Goal: Task Accomplishment & Management: Manage account settings

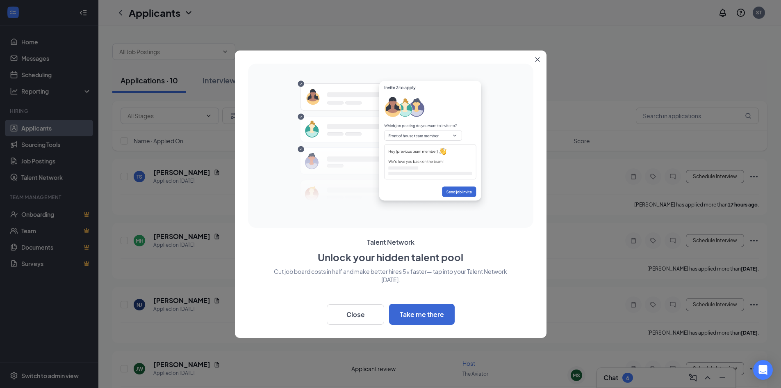
click at [539, 57] on icon "Close" at bounding box center [537, 59] width 5 height 5
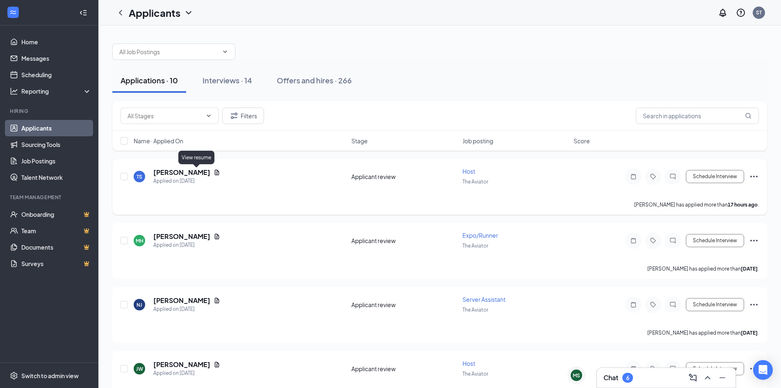
click at [214, 171] on icon "Document" at bounding box center [217, 172] width 7 height 7
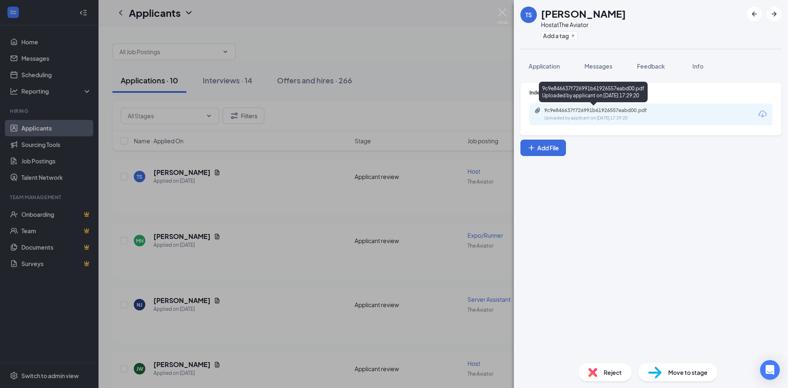
click at [565, 118] on div "Uploaded by applicant on [DATE] 17:29:20" at bounding box center [605, 118] width 123 height 7
click at [588, 370] on img at bounding box center [592, 372] width 9 height 9
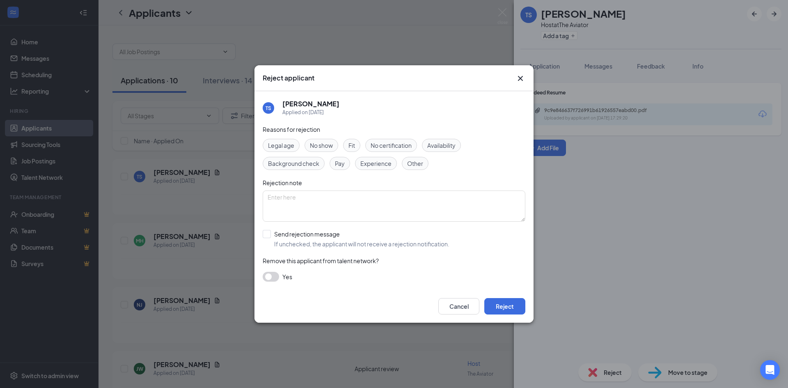
click at [382, 162] on span "Experience" at bounding box center [375, 163] width 31 height 9
click at [502, 302] on button "Reject" at bounding box center [504, 306] width 41 height 16
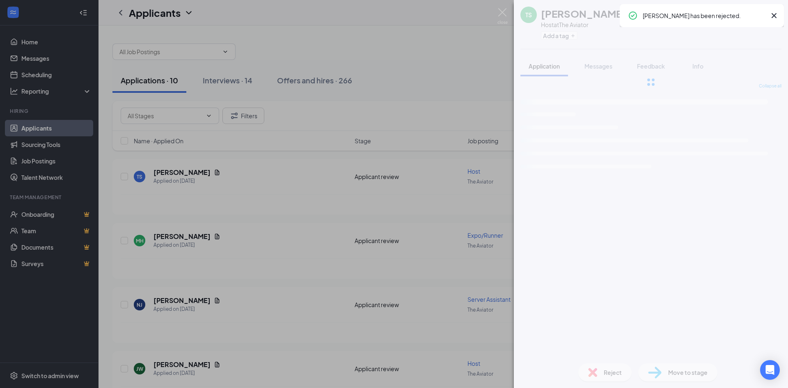
click at [502, 14] on img at bounding box center [502, 16] width 10 height 16
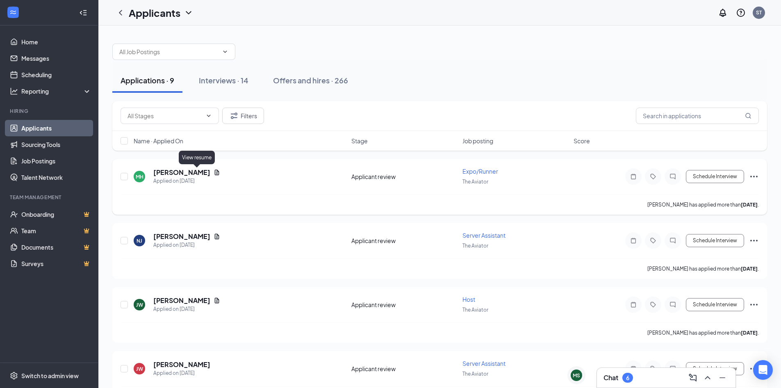
click at [214, 174] on icon "Document" at bounding box center [217, 172] width 7 height 7
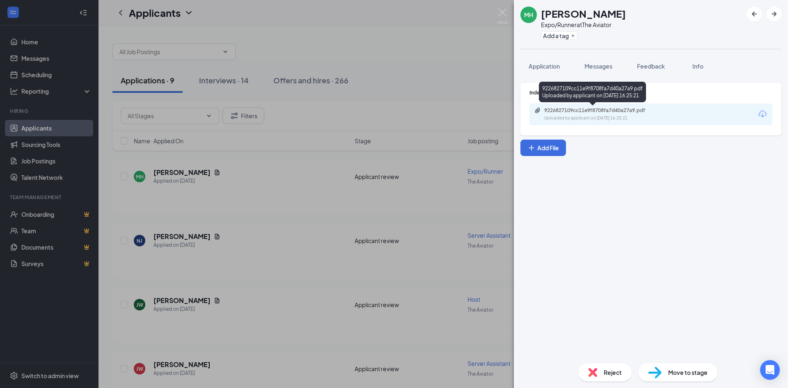
click at [602, 114] on div "9226827109cc11e9f8708fa7d40a27a9.pdf Uploaded by applicant on [DATE] 16:25:21" at bounding box center [600, 114] width 133 height 14
click at [667, 365] on div "Move to stage" at bounding box center [677, 372] width 79 height 18
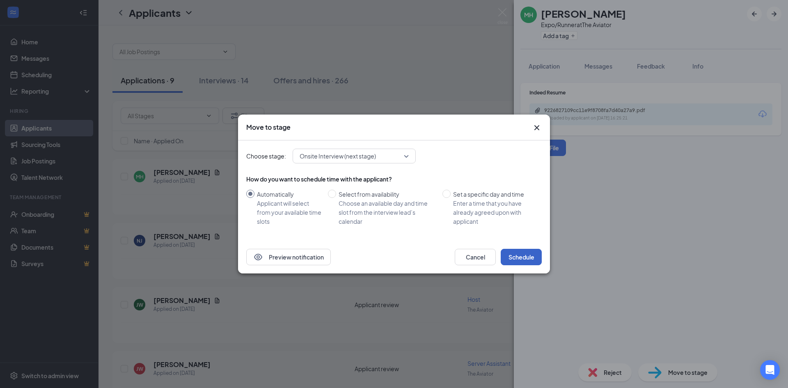
click at [518, 255] on button "Schedule" at bounding box center [520, 257] width 41 height 16
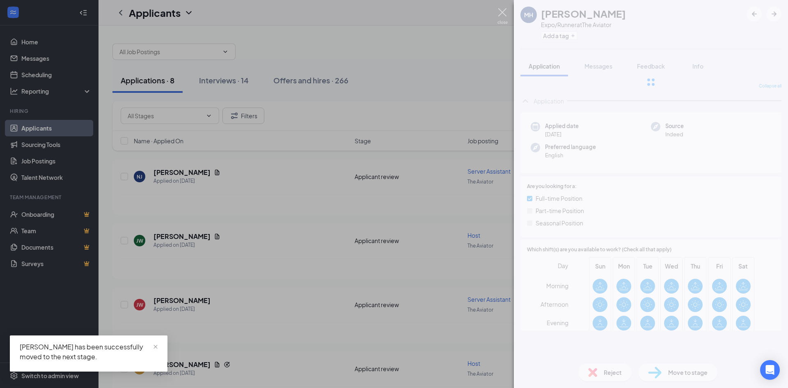
click at [505, 13] on img at bounding box center [502, 16] width 10 height 16
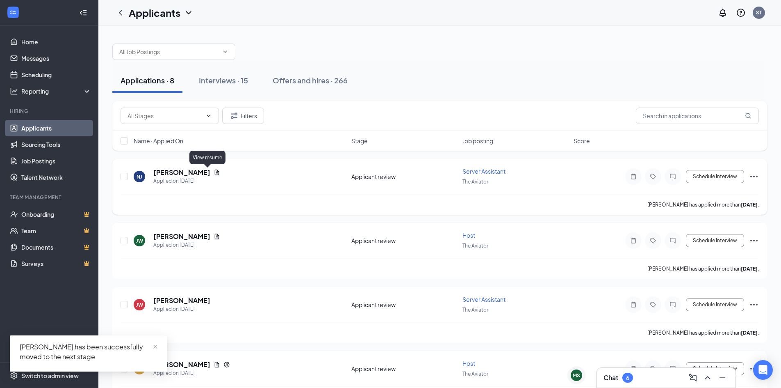
click at [214, 172] on icon "Document" at bounding box center [217, 172] width 7 height 7
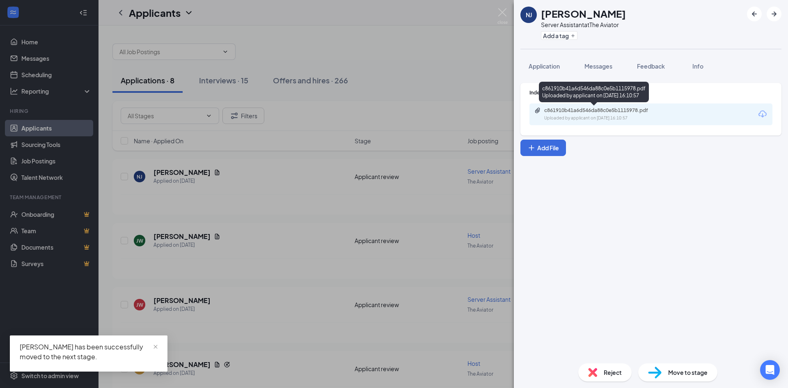
click at [553, 118] on div "Uploaded by applicant on [DATE] 16:10:57" at bounding box center [605, 118] width 123 height 7
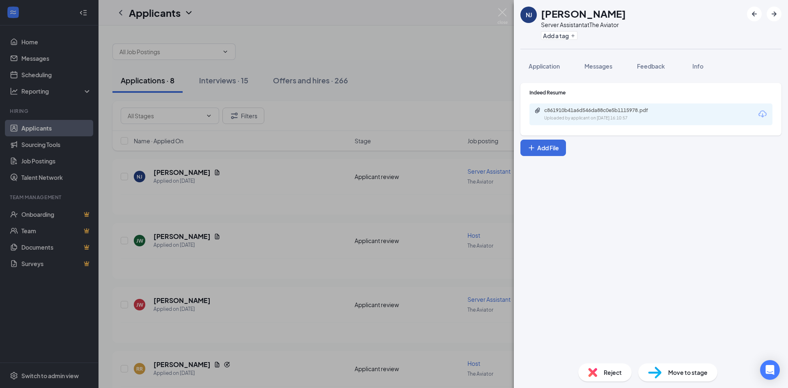
click at [691, 371] on span "Move to stage" at bounding box center [687, 372] width 39 height 9
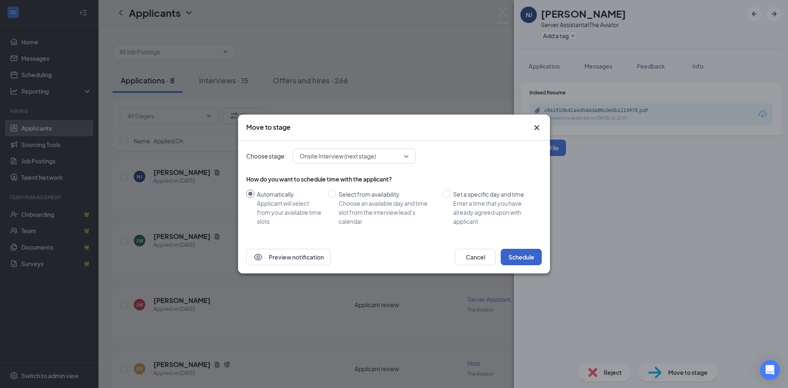
click at [520, 257] on button "Schedule" at bounding box center [520, 257] width 41 height 16
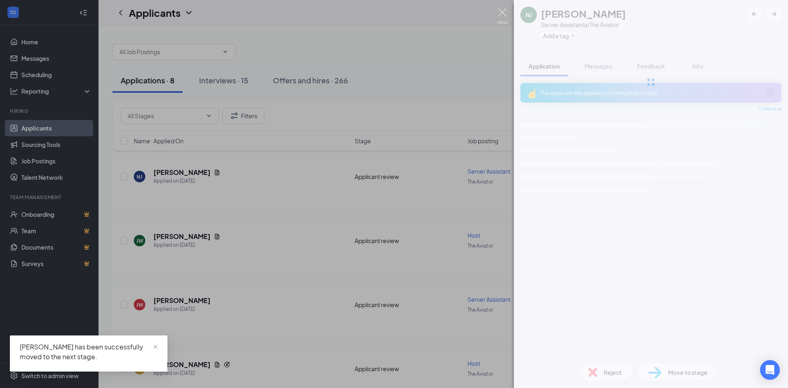
click at [502, 14] on img at bounding box center [502, 16] width 10 height 16
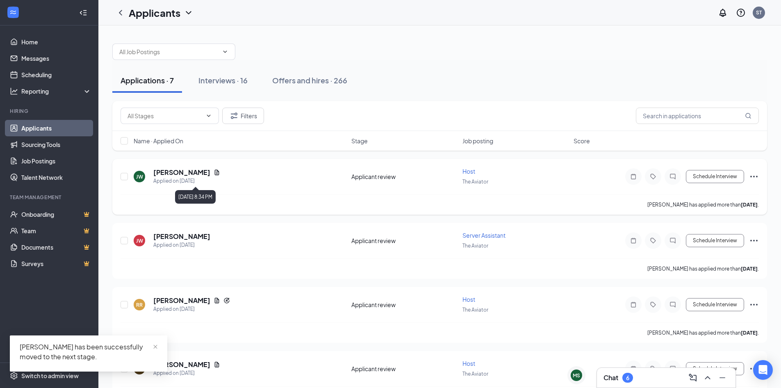
click at [219, 173] on icon "Document" at bounding box center [217, 171] width 5 height 5
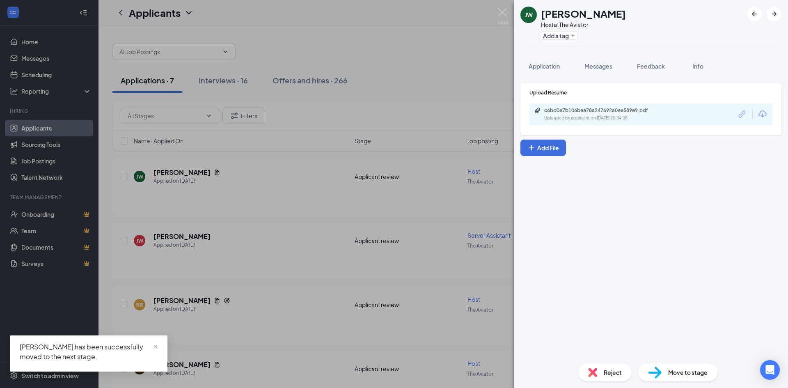
click at [597, 117] on div "Uploaded by applicant on [DATE] 20:34:08" at bounding box center [605, 118] width 123 height 7
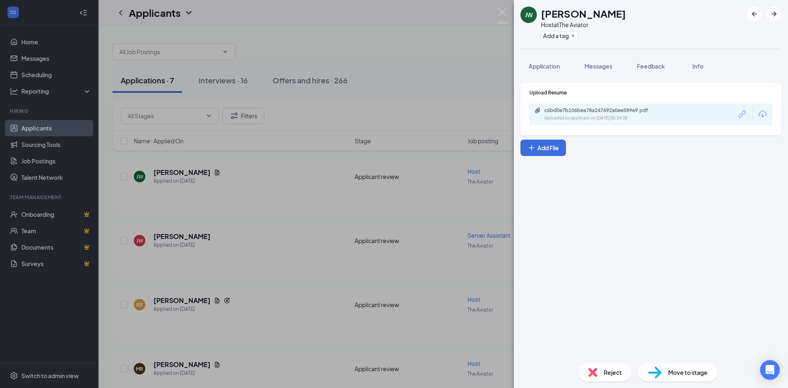
click at [619, 374] on span "Reject" at bounding box center [612, 372] width 18 height 9
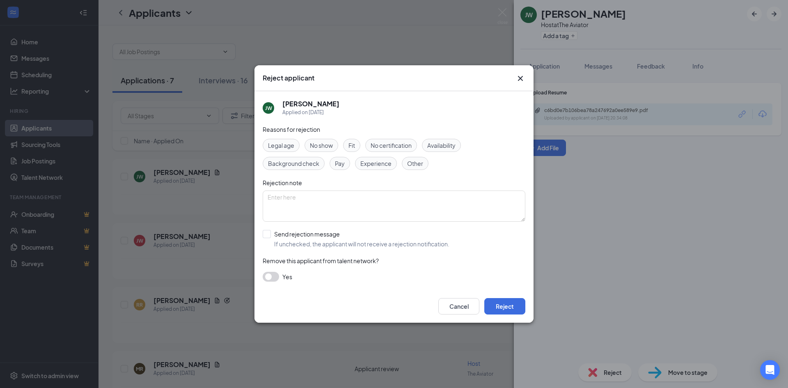
click at [367, 164] on span "Experience" at bounding box center [375, 163] width 31 height 9
click at [498, 302] on button "Reject" at bounding box center [504, 306] width 41 height 16
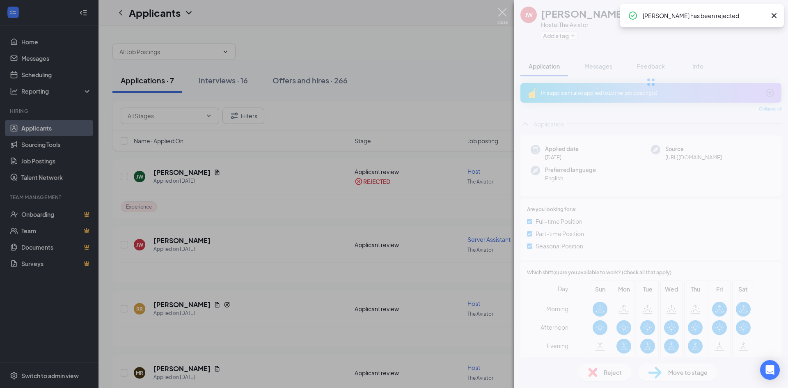
click at [502, 14] on img at bounding box center [502, 16] width 10 height 16
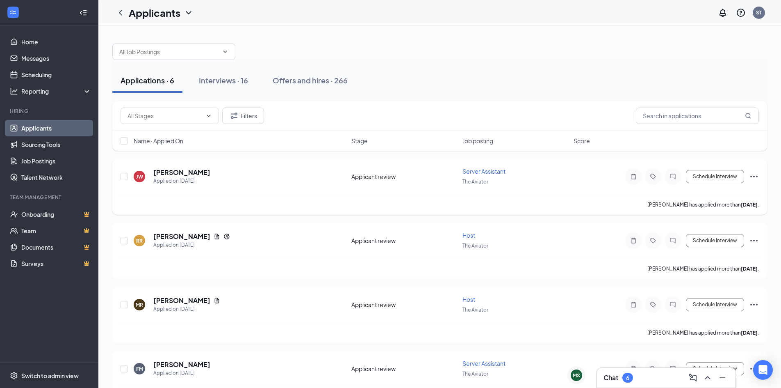
click at [751, 176] on icon "Ellipses" at bounding box center [754, 177] width 7 height 2
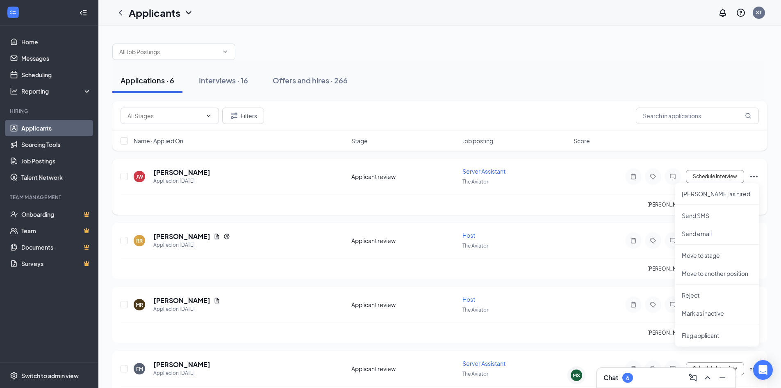
click at [564, 189] on div "[PERSON_NAME] [PERSON_NAME] Applied on [DATE] Applicant review Server Assistant…" at bounding box center [440, 180] width 639 height 27
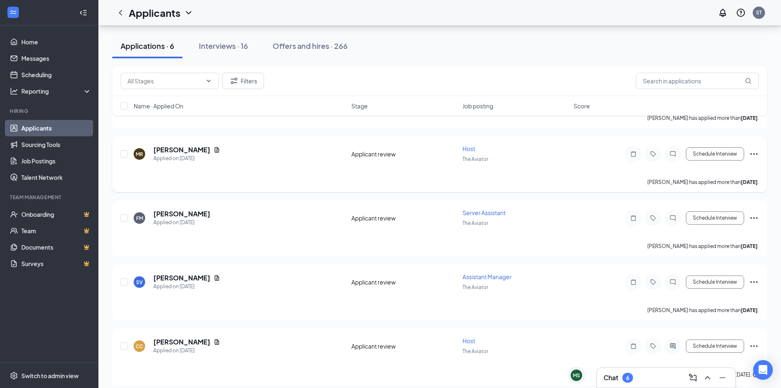
scroll to position [158, 0]
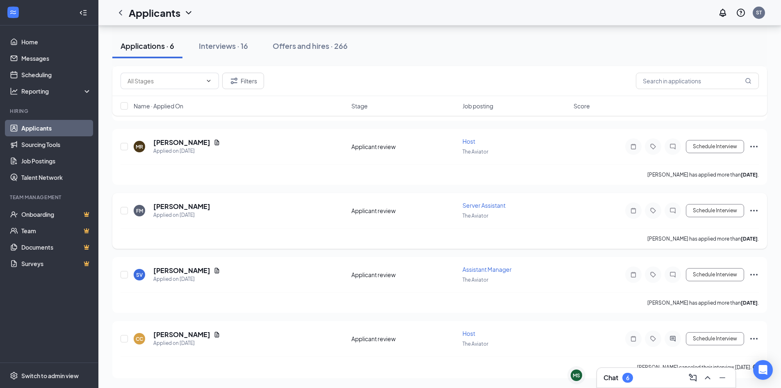
click at [757, 209] on icon "Ellipses" at bounding box center [754, 211] width 10 height 10
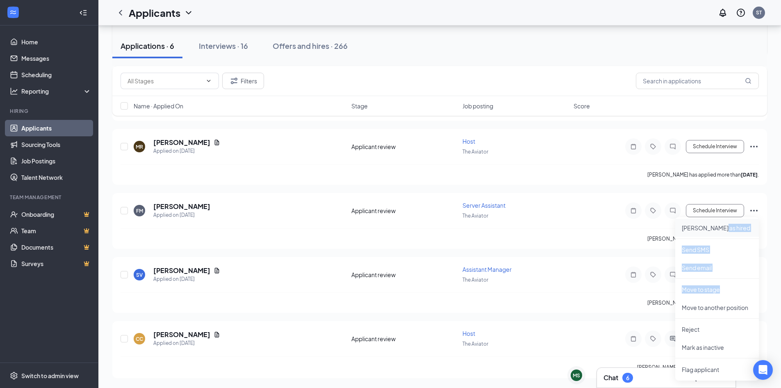
drag, startPoint x: 725, startPoint y: 293, endPoint x: 725, endPoint y: 227, distance: 66.0
click at [725, 227] on ul "[PERSON_NAME] as hired Send SMS Send email Move to stage Move to another positi…" at bounding box center [718, 298] width 84 height 163
click at [725, 227] on p "[PERSON_NAME] as hired" at bounding box center [717, 228] width 71 height 8
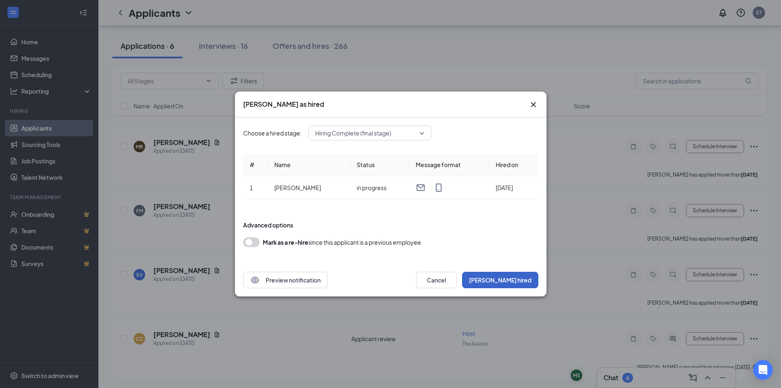
click at [532, 279] on button "[PERSON_NAME] hired" at bounding box center [500, 280] width 76 height 16
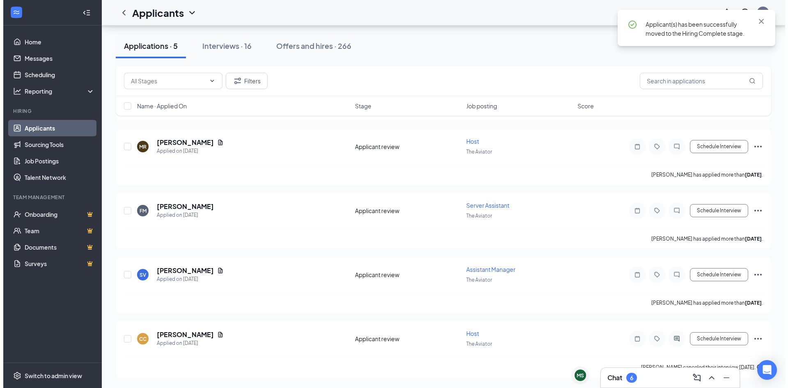
scroll to position [94, 0]
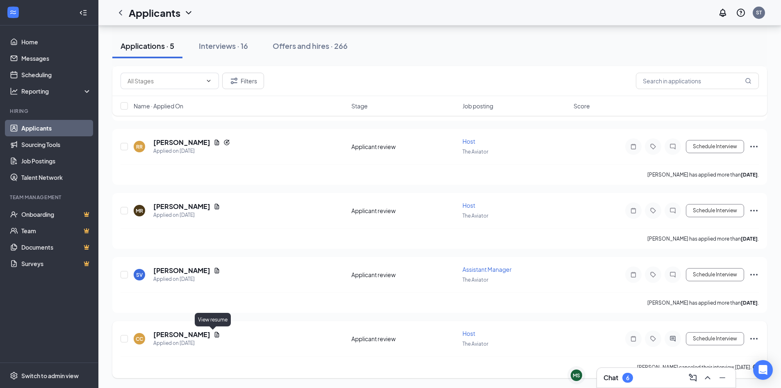
click at [215, 334] on icon "Document" at bounding box center [217, 333] width 5 height 5
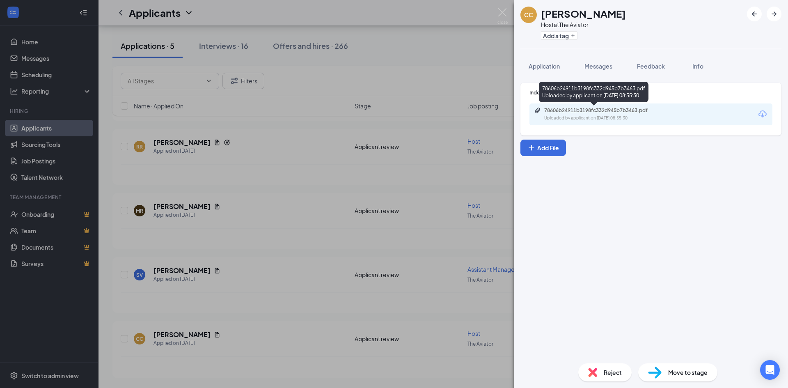
click at [607, 120] on div "Uploaded by applicant on [DATE] 08:55:30" at bounding box center [605, 118] width 123 height 7
click at [685, 375] on span "Move to stage" at bounding box center [687, 372] width 39 height 9
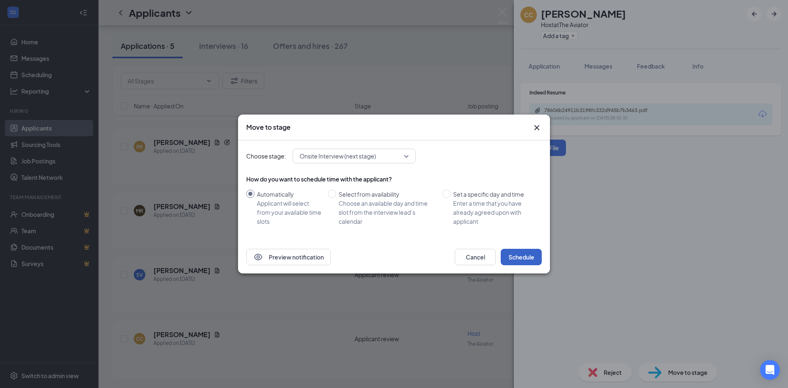
click at [510, 259] on button "Schedule" at bounding box center [520, 257] width 41 height 16
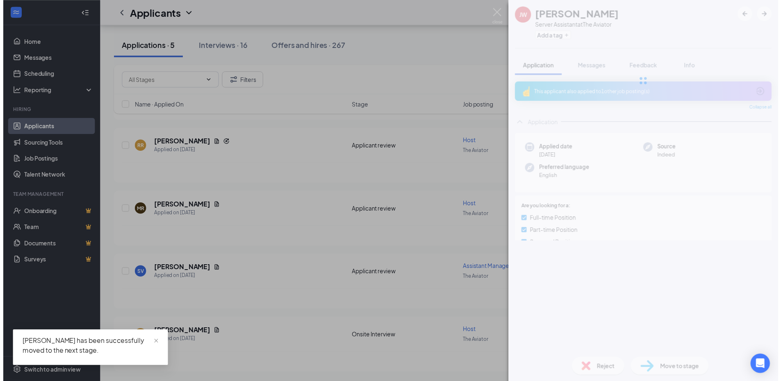
scroll to position [93, 0]
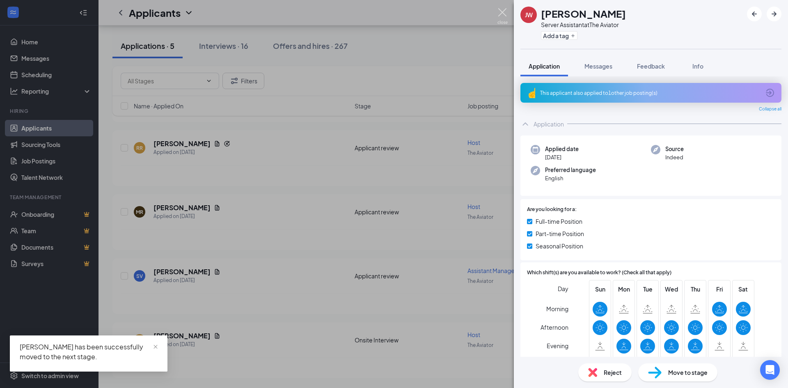
click at [500, 11] on img at bounding box center [502, 16] width 10 height 16
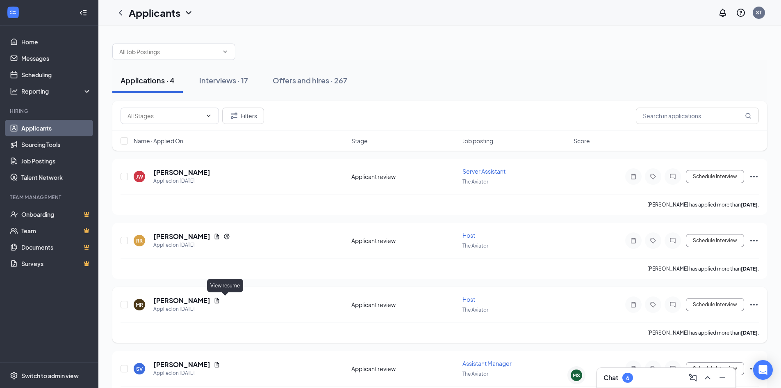
click at [220, 303] on icon "Document" at bounding box center [217, 300] width 7 height 7
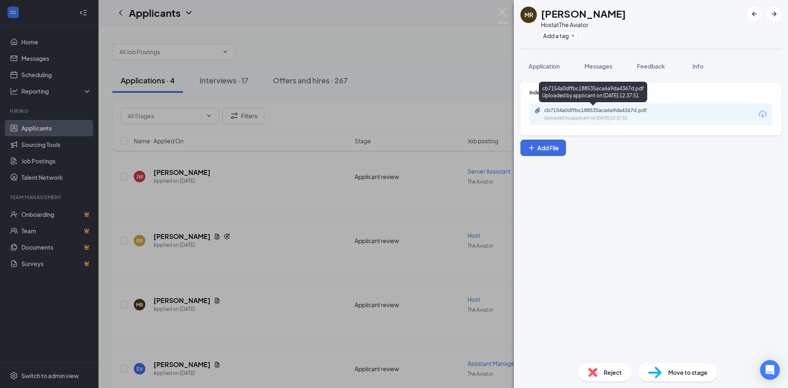
click at [618, 115] on div "Uploaded by applicant on [DATE] 12:37:51" at bounding box center [605, 118] width 123 height 7
click at [684, 369] on span "Move to stage" at bounding box center [687, 372] width 39 height 9
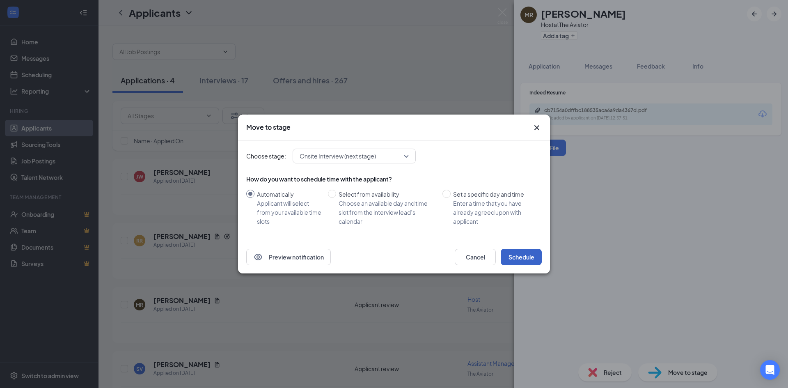
click at [522, 253] on button "Schedule" at bounding box center [520, 257] width 41 height 16
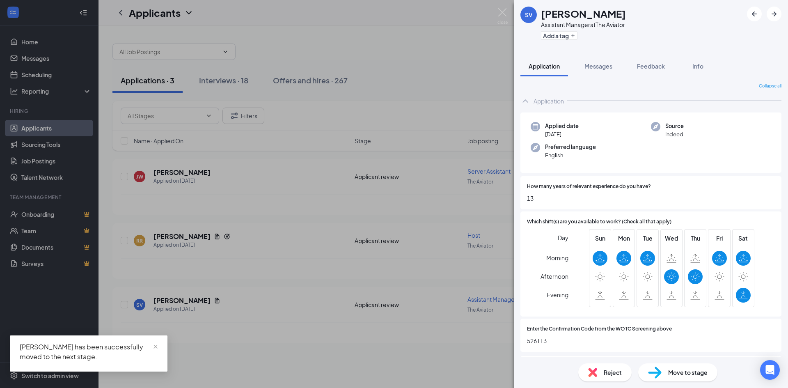
click at [505, 13] on img at bounding box center [502, 16] width 10 height 16
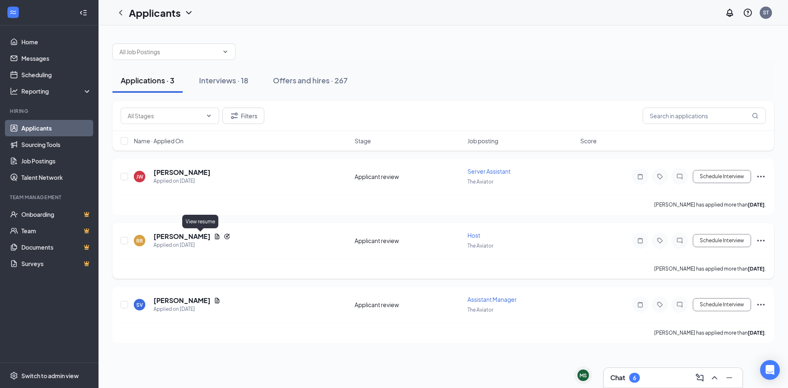
click at [215, 237] on icon "Document" at bounding box center [217, 235] width 5 height 5
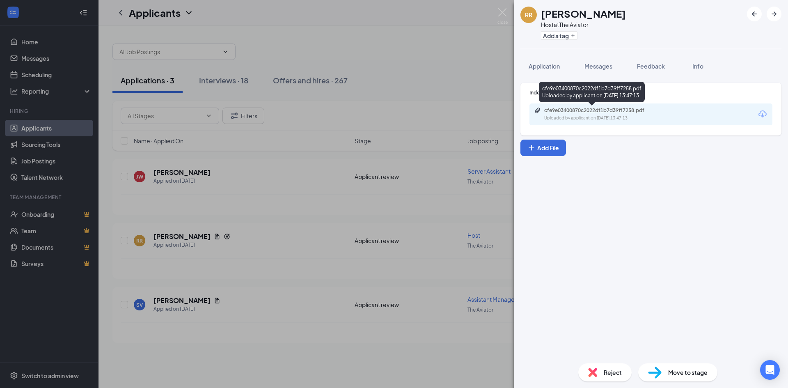
click at [598, 112] on div "cfe9e03400870c2022df1b7d39ff7258.pdf" at bounding box center [601, 110] width 115 height 7
click at [611, 118] on div "Uploaded by applicant on [DATE] 13:47:13" at bounding box center [605, 118] width 123 height 7
click at [685, 368] on span "Move to stage" at bounding box center [687, 372] width 39 height 9
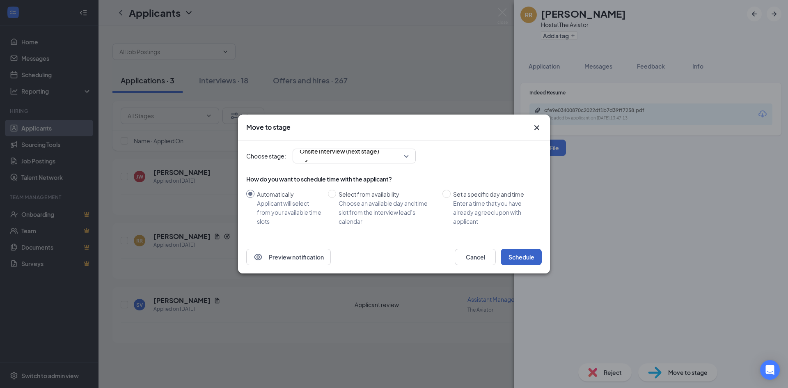
click at [523, 251] on button "Schedule" at bounding box center [520, 257] width 41 height 16
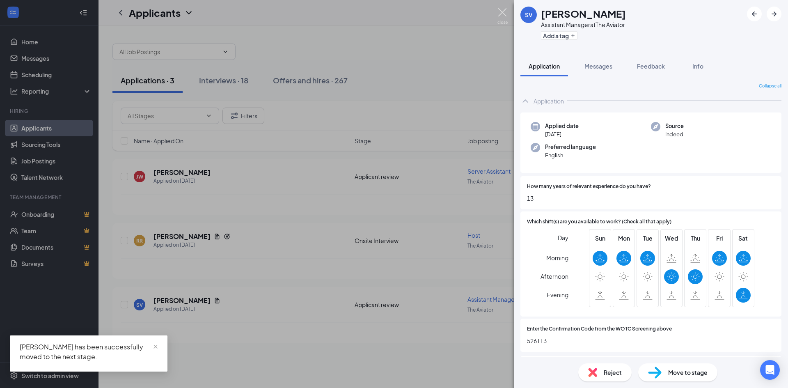
click at [500, 12] on img at bounding box center [502, 16] width 10 height 16
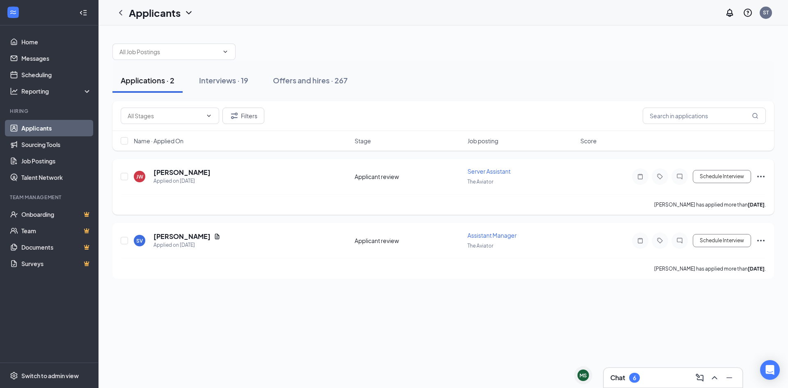
click at [760, 176] on icon "Ellipses" at bounding box center [761, 176] width 10 height 10
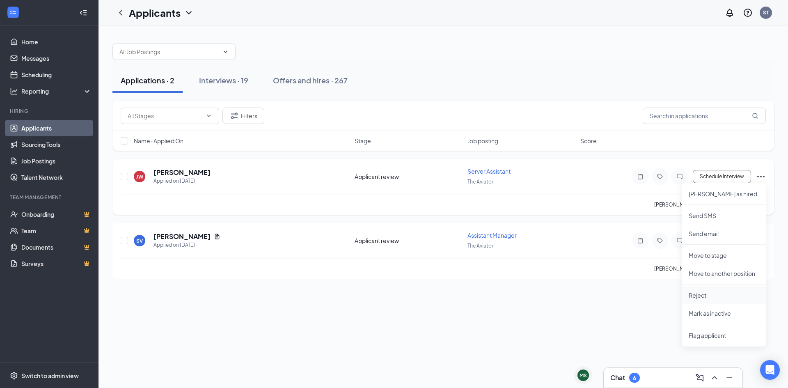
click at [707, 300] on li "Reject" at bounding box center [724, 295] width 84 height 18
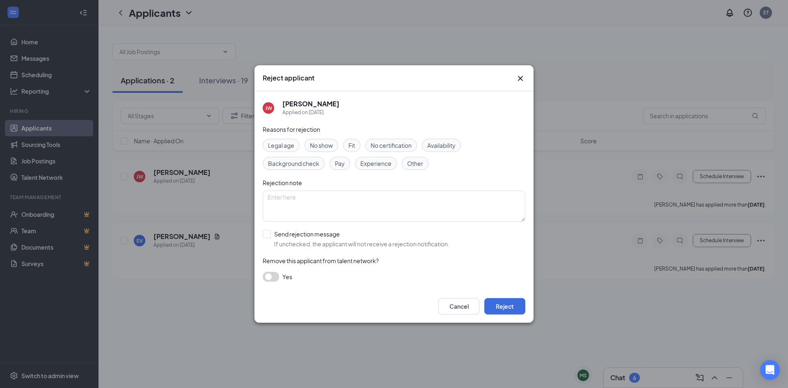
click at [376, 169] on div "Experience" at bounding box center [376, 163] width 42 height 13
click at [503, 307] on button "Reject" at bounding box center [504, 306] width 41 height 16
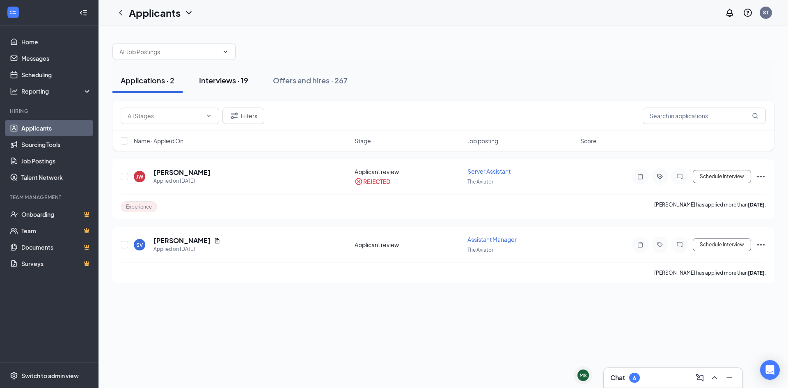
click at [242, 84] on div "Interviews · 19" at bounding box center [223, 80] width 49 height 10
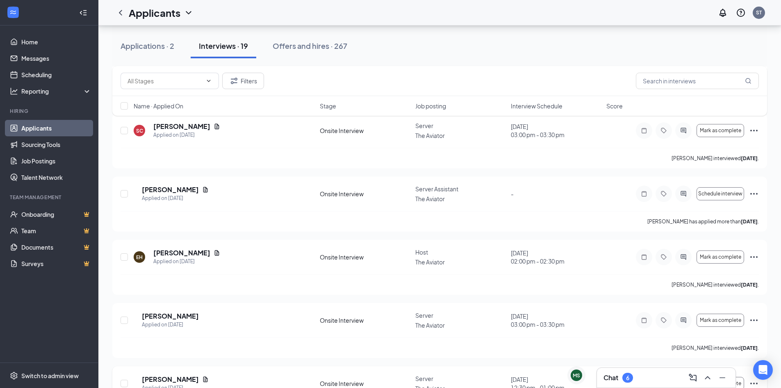
scroll to position [957, 0]
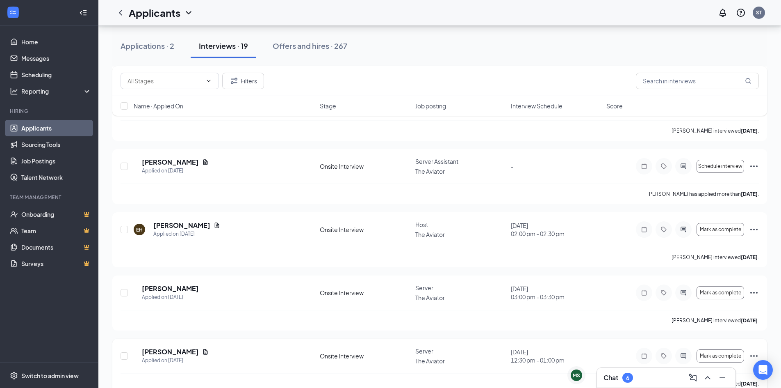
click at [753, 351] on icon "Ellipses" at bounding box center [754, 356] width 10 height 10
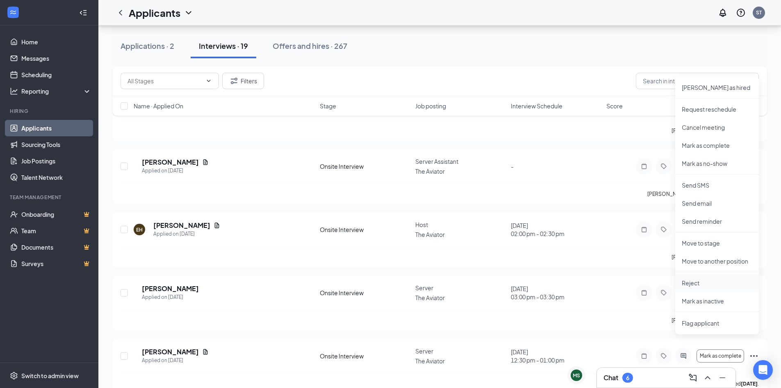
click at [717, 287] on li "Reject" at bounding box center [718, 283] width 84 height 18
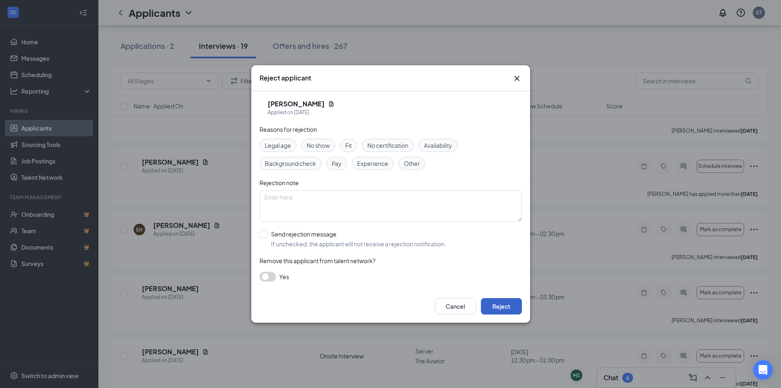
click at [501, 302] on button "Reject" at bounding box center [501, 306] width 41 height 16
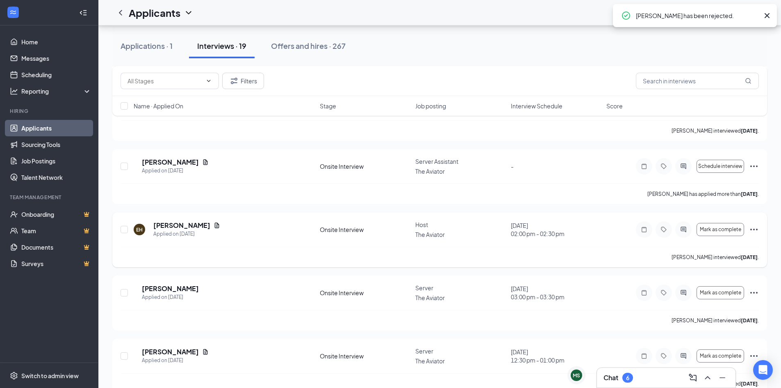
scroll to position [895, 0]
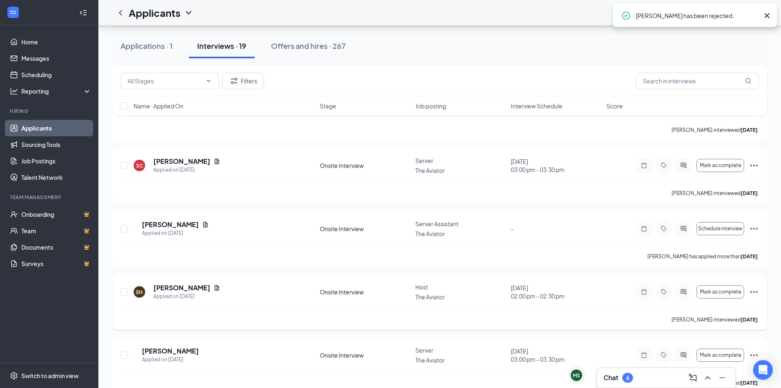
click at [754, 287] on icon "Ellipses" at bounding box center [754, 292] width 10 height 10
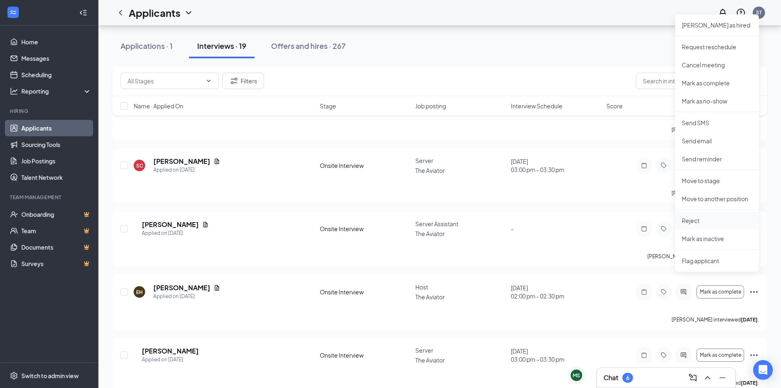
click at [701, 219] on p "Reject" at bounding box center [717, 220] width 71 height 8
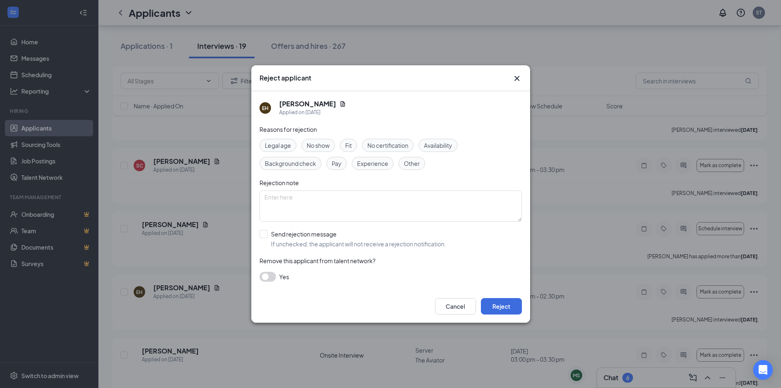
click at [373, 161] on span "Experience" at bounding box center [372, 163] width 31 height 9
click at [494, 308] on button "Reject" at bounding box center [501, 306] width 41 height 16
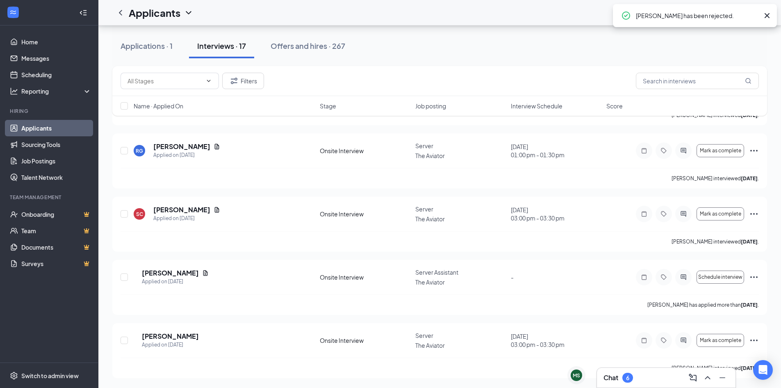
scroll to position [833, 0]
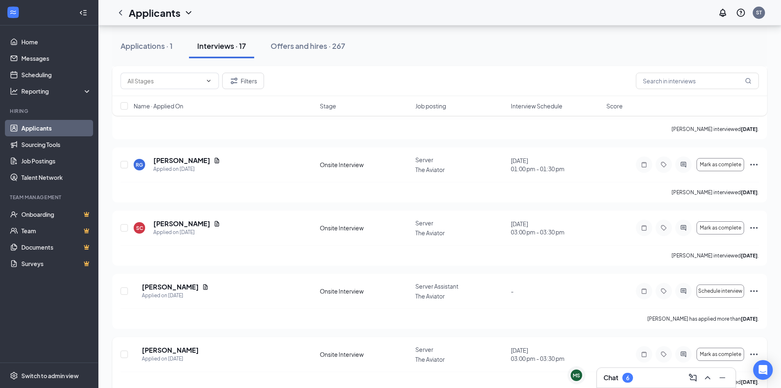
click at [754, 349] on icon "Ellipses" at bounding box center [754, 354] width 10 height 10
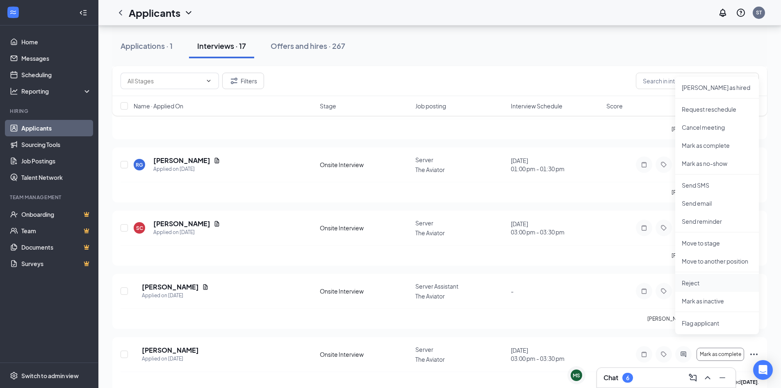
click at [698, 285] on p "Reject" at bounding box center [717, 283] width 71 height 8
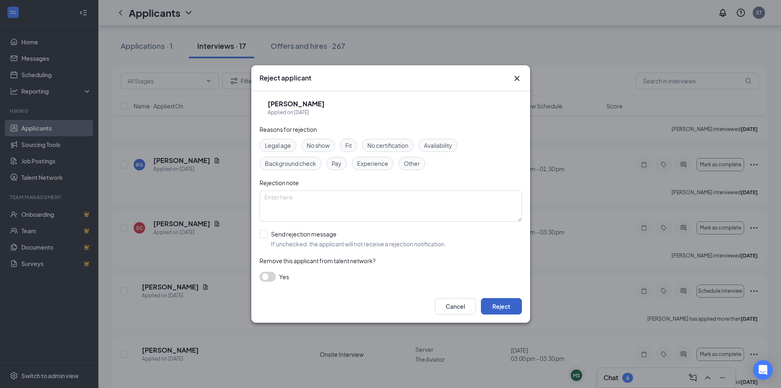
click at [499, 299] on button "Reject" at bounding box center [501, 306] width 41 height 16
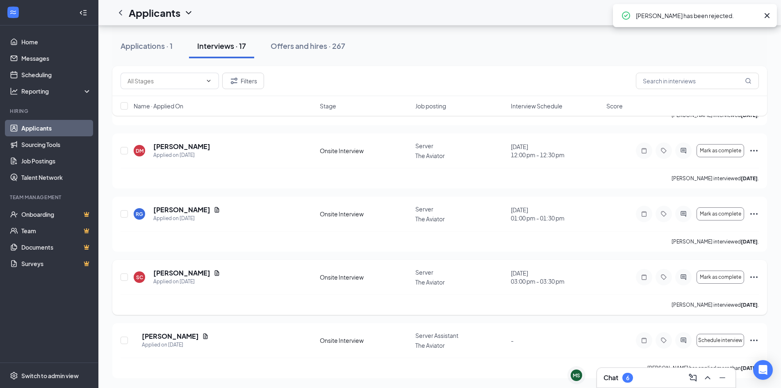
scroll to position [770, 0]
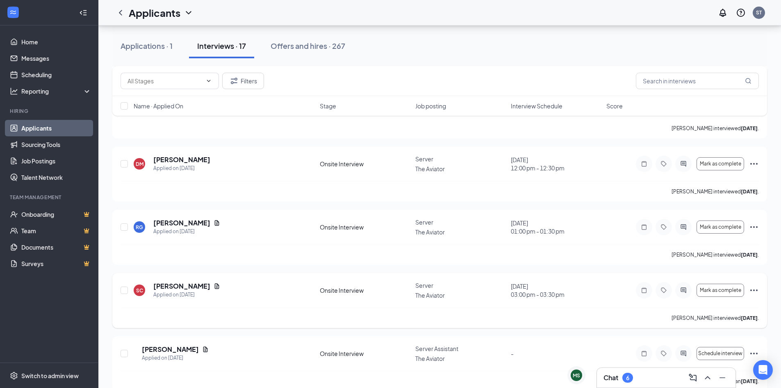
click at [757, 285] on icon "Ellipses" at bounding box center [754, 290] width 10 height 10
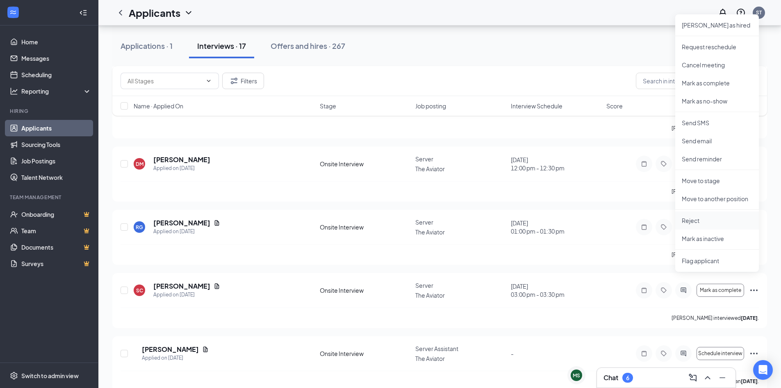
click at [705, 222] on p "Reject" at bounding box center [717, 220] width 71 height 8
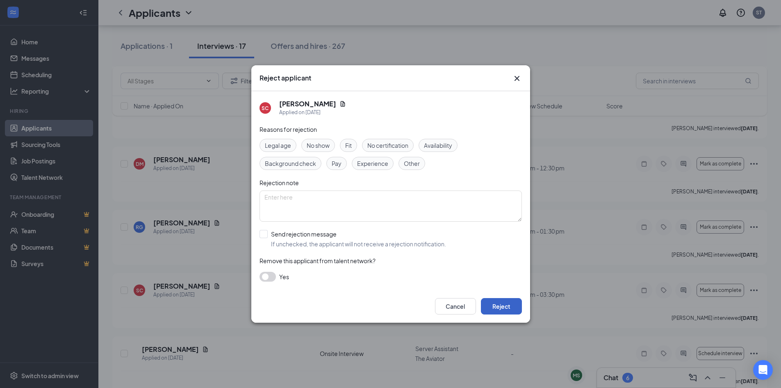
click at [499, 305] on button "Reject" at bounding box center [501, 306] width 41 height 16
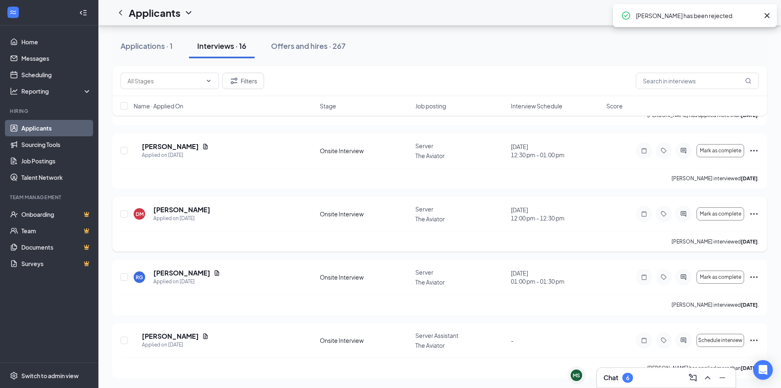
scroll to position [708, 0]
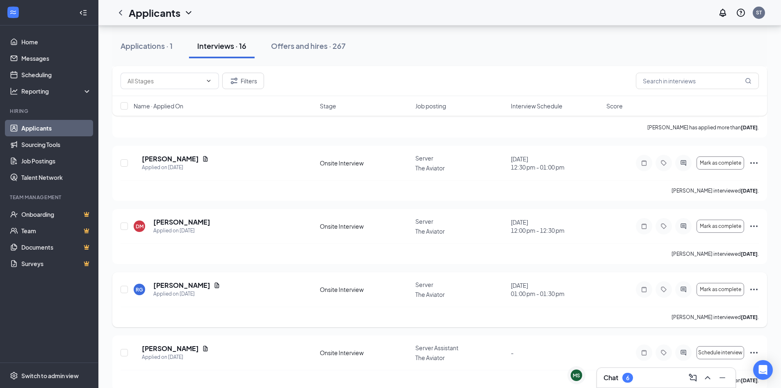
click at [758, 284] on icon "Ellipses" at bounding box center [754, 289] width 10 height 10
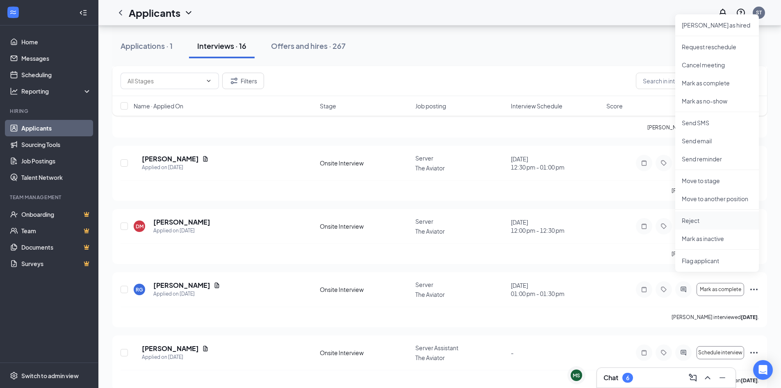
click at [705, 220] on p "Reject" at bounding box center [717, 220] width 71 height 8
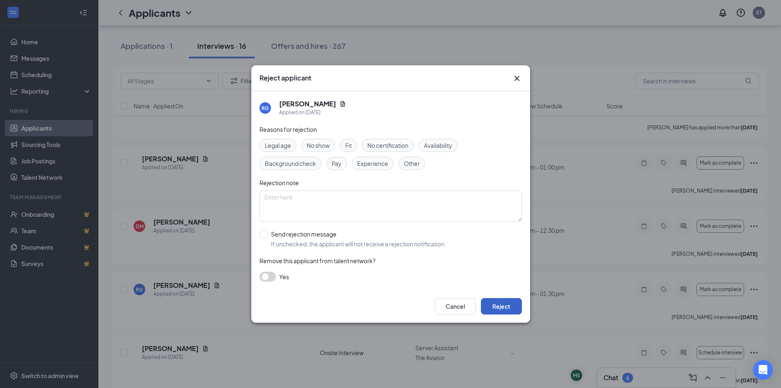
click at [498, 305] on button "Reject" at bounding box center [501, 306] width 41 height 16
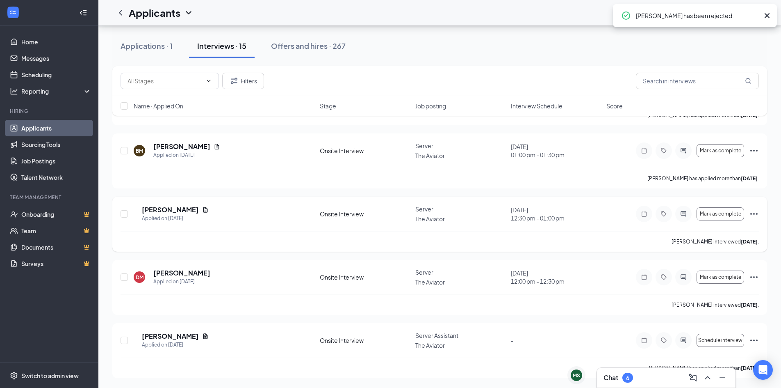
scroll to position [646, 0]
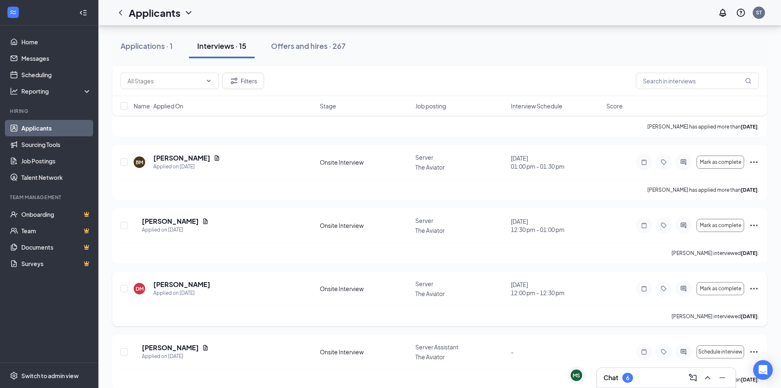
click at [751, 283] on icon "Ellipses" at bounding box center [754, 288] width 10 height 10
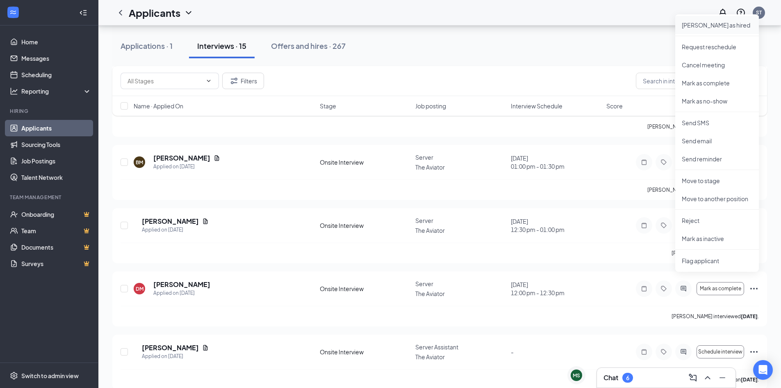
click at [712, 21] on p "[PERSON_NAME] as hired" at bounding box center [717, 25] width 71 height 8
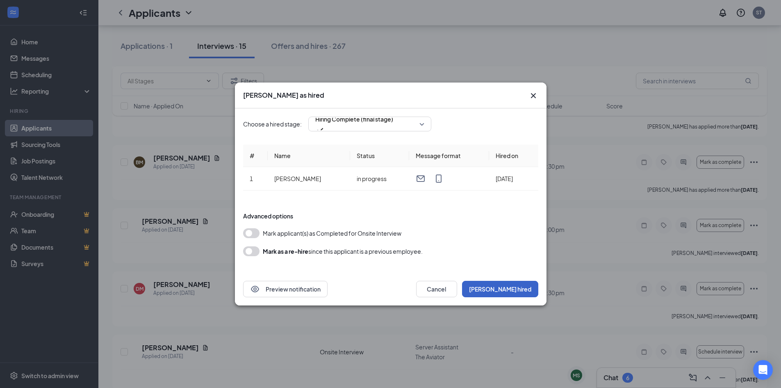
click at [518, 282] on button "[PERSON_NAME] hired" at bounding box center [500, 289] width 76 height 16
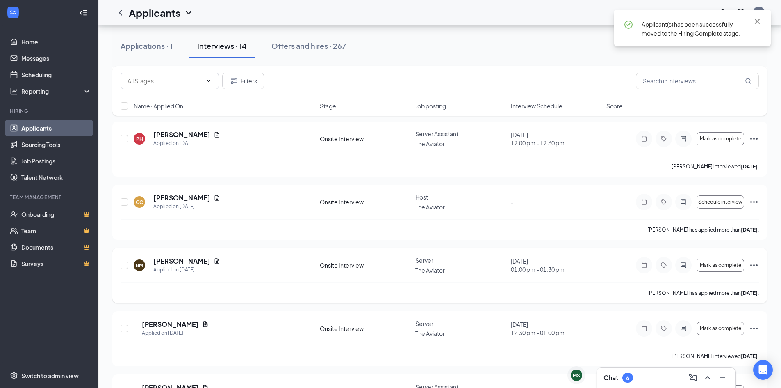
scroll to position [542, 0]
click at [750, 134] on icon "Ellipses" at bounding box center [754, 139] width 10 height 10
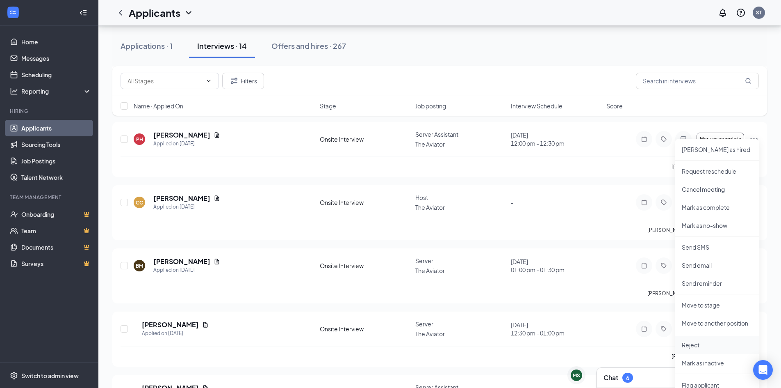
click at [694, 343] on p "Reject" at bounding box center [717, 344] width 71 height 8
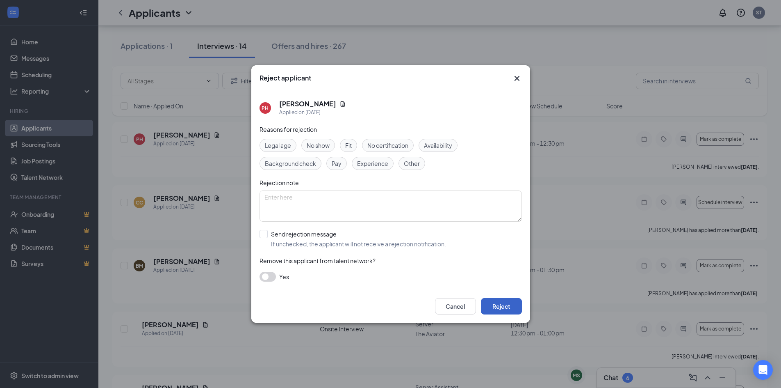
click at [493, 306] on button "Reject" at bounding box center [501, 306] width 41 height 16
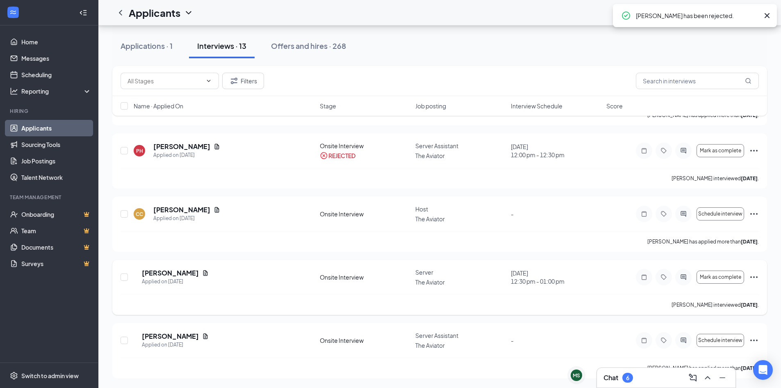
scroll to position [522, 0]
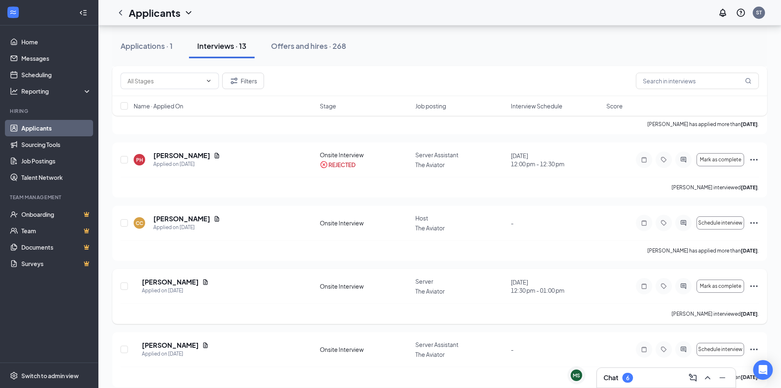
click at [751, 281] on icon "Ellipses" at bounding box center [754, 286] width 10 height 10
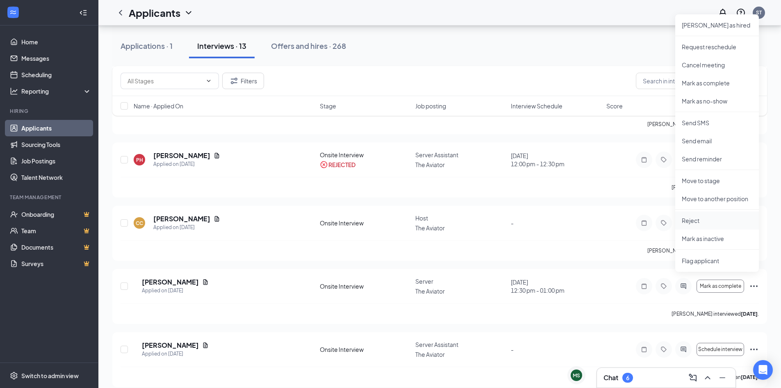
click at [708, 218] on p "Reject" at bounding box center [717, 220] width 71 height 8
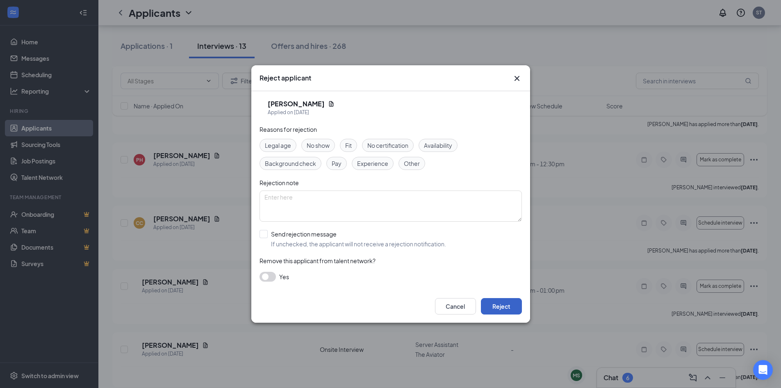
click at [505, 303] on button "Reject" at bounding box center [501, 306] width 41 height 16
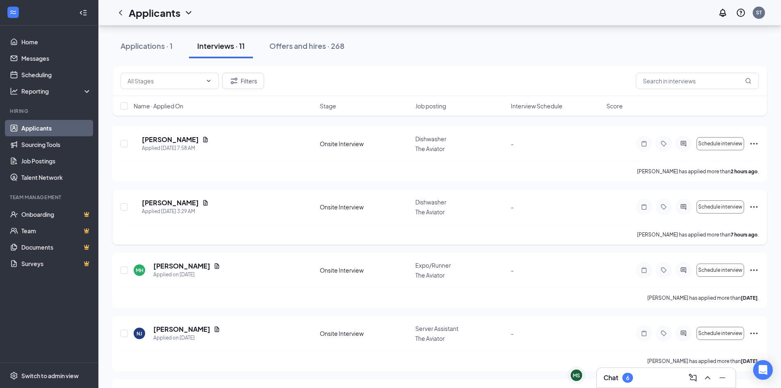
scroll to position [0, 0]
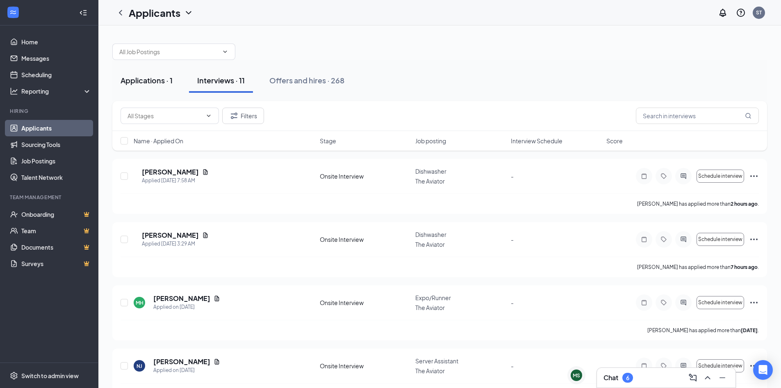
click at [157, 84] on div "Applications · 1" at bounding box center [147, 80] width 52 height 10
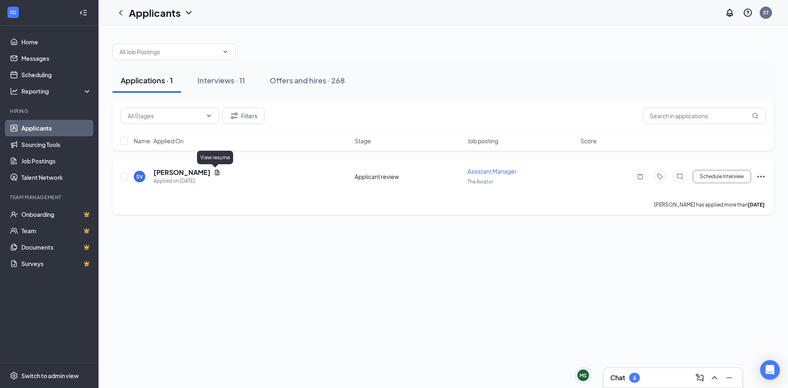
click at [215, 172] on icon "Document" at bounding box center [217, 172] width 7 height 7
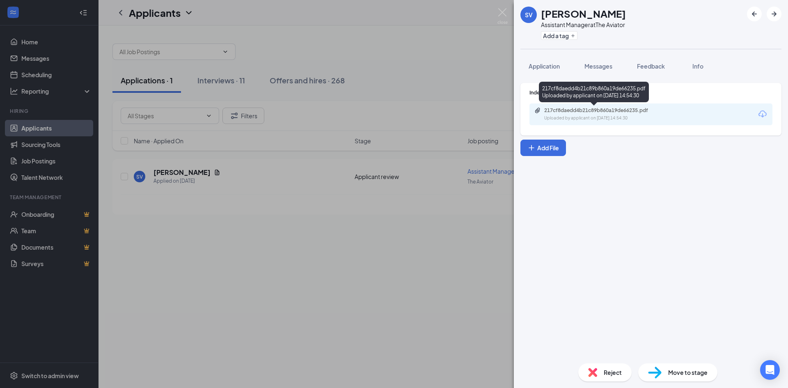
click at [553, 112] on div "217cf8daedd4b21c89b860a19de66235.pdf" at bounding box center [601, 110] width 115 height 7
click at [619, 376] on span "Reject" at bounding box center [612, 372] width 18 height 9
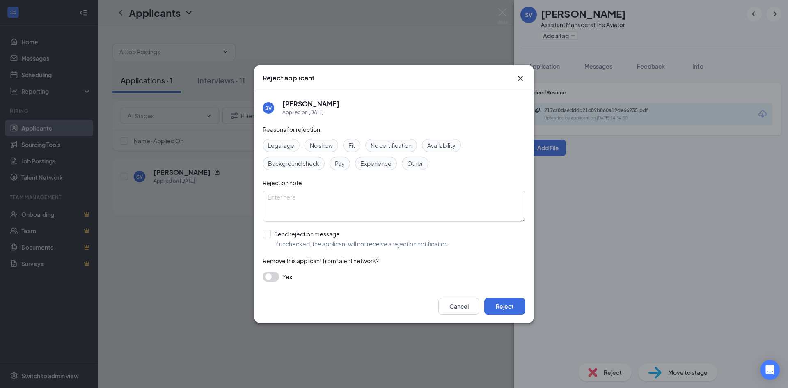
click at [523, 83] on div "Reject applicant" at bounding box center [393, 78] width 279 height 26
click at [515, 79] on icon "Cross" at bounding box center [520, 78] width 10 height 10
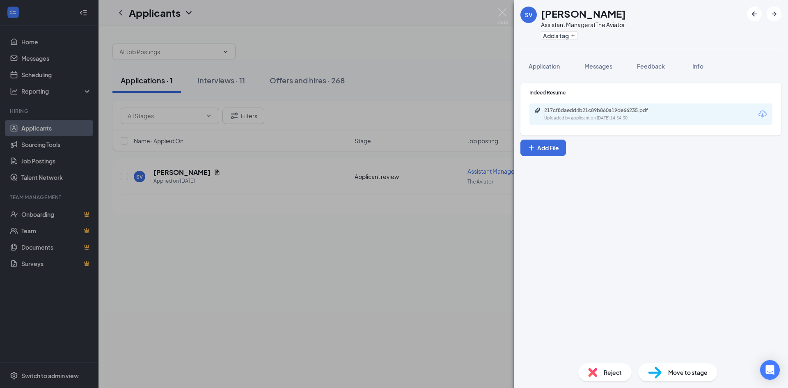
click at [598, 105] on div "217cf8daedd4b21c89b860a19de66235.pdf Uploaded by applicant on [DATE] 14:54:30" at bounding box center [650, 114] width 243 height 22
click at [596, 111] on div "217cf8daedd4b21c89b860a19de66235.pdf" at bounding box center [601, 110] width 115 height 7
click at [606, 372] on span "Reject" at bounding box center [612, 372] width 18 height 9
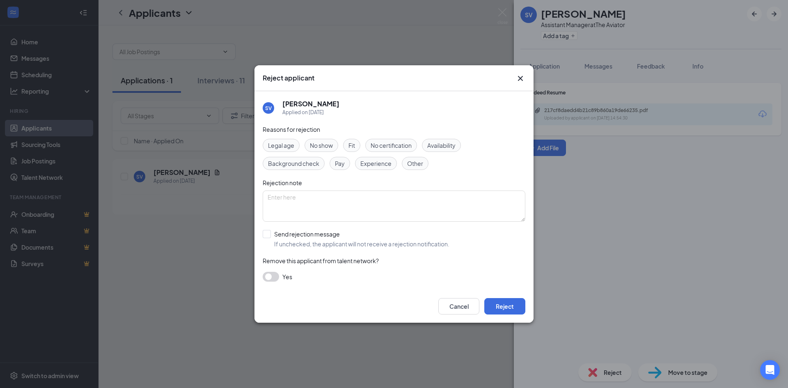
click at [381, 162] on span "Experience" at bounding box center [375, 163] width 31 height 9
click at [506, 304] on button "Reject" at bounding box center [504, 306] width 41 height 16
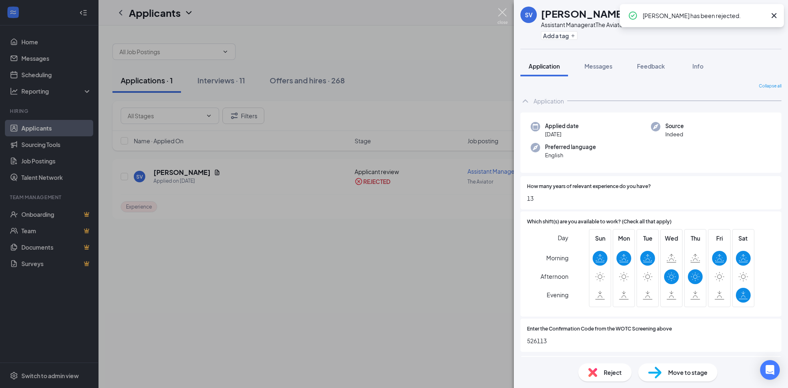
click at [503, 14] on img at bounding box center [502, 16] width 10 height 16
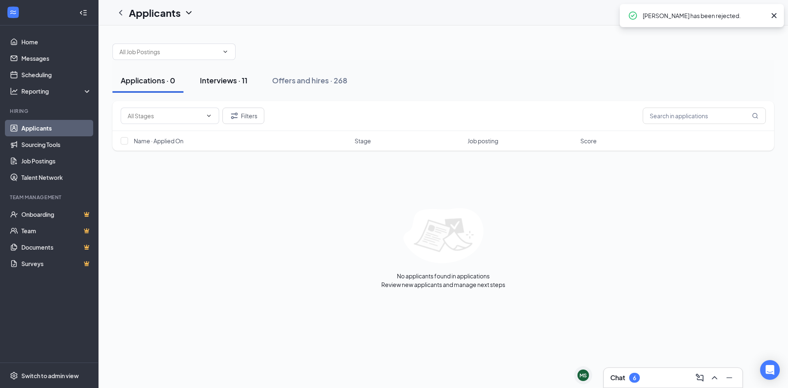
click at [224, 80] on div "Interviews · 11" at bounding box center [224, 80] width 48 height 10
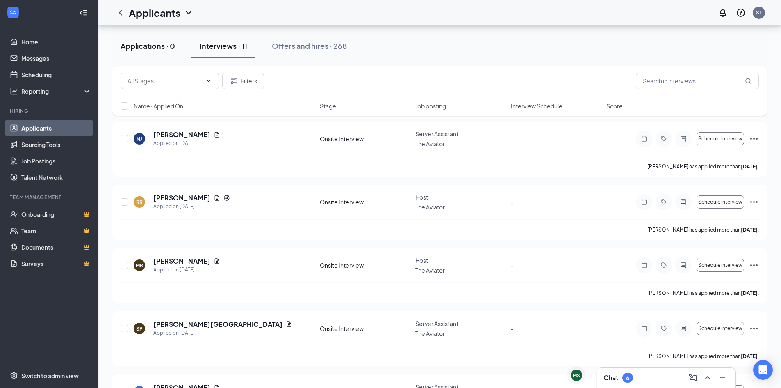
scroll to position [212, 0]
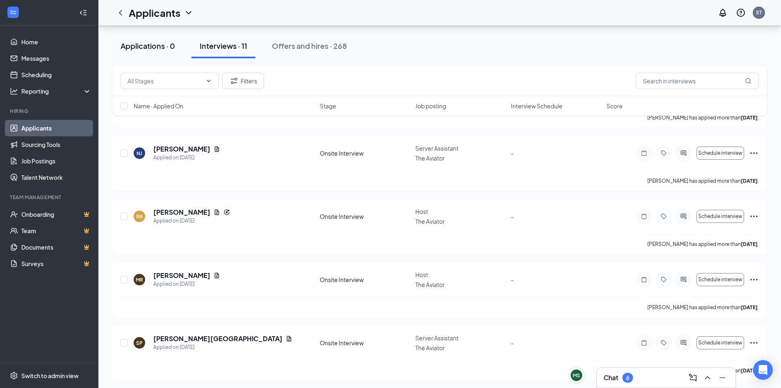
click at [165, 45] on div "Applications · 0" at bounding box center [148, 46] width 55 height 10
